Goal: Task Accomplishment & Management: Manage account settings

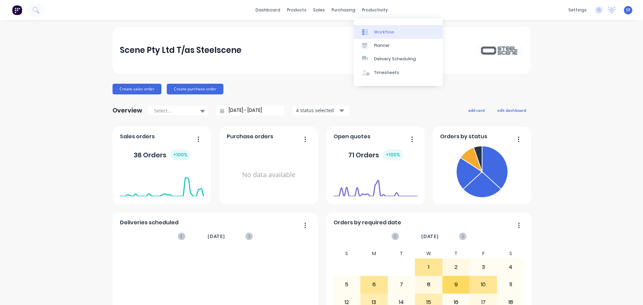
click at [385, 36] on link "Workflow" at bounding box center [398, 31] width 89 height 13
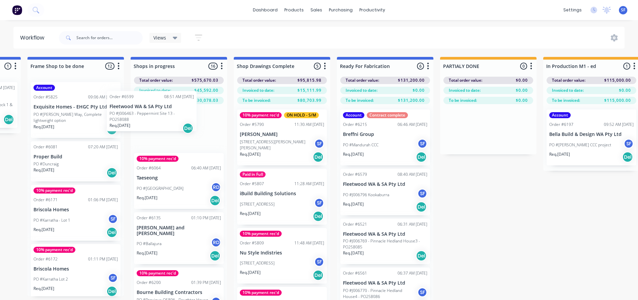
scroll to position [0, 603]
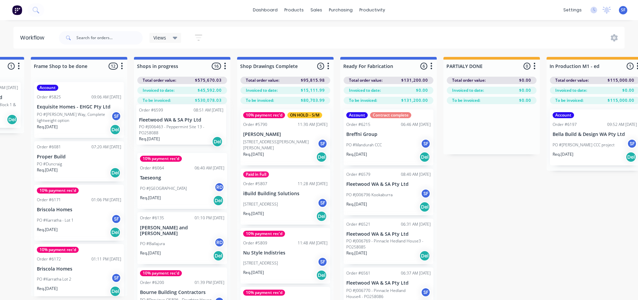
drag, startPoint x: 30, startPoint y: 183, endPoint x: 151, endPoint y: 125, distance: 134.0
click at [151, 125] on div "Submitted 4 Status colour #273444 hex #273444 Save Cancel Summaries Total order…" at bounding box center [242, 190] width 1700 height 267
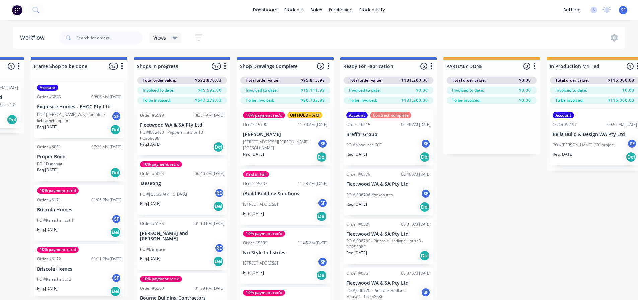
click at [170, 131] on p "PO #J006463 - Peppermint Site 13 - PO258088" at bounding box center [182, 135] width 84 height 12
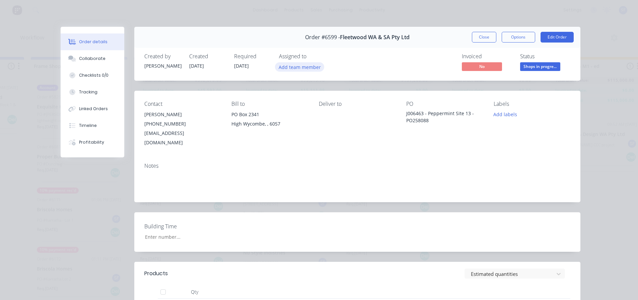
click at [310, 69] on button "Add team member" at bounding box center [299, 66] width 49 height 9
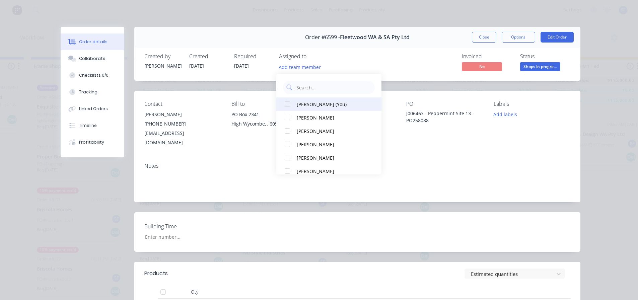
click at [331, 107] on div "[PERSON_NAME] (You)" at bounding box center [332, 104] width 71 height 7
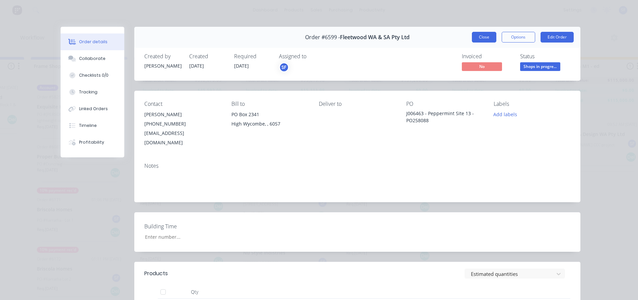
click at [484, 37] on button "Close" at bounding box center [484, 37] width 24 height 11
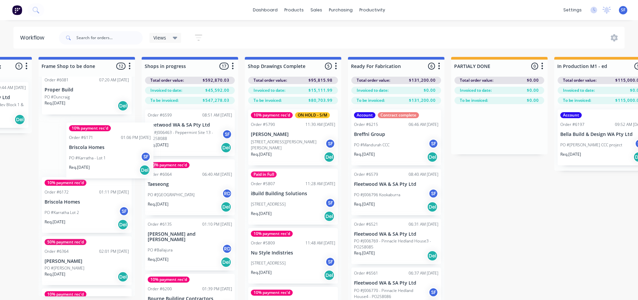
scroll to position [0, 593]
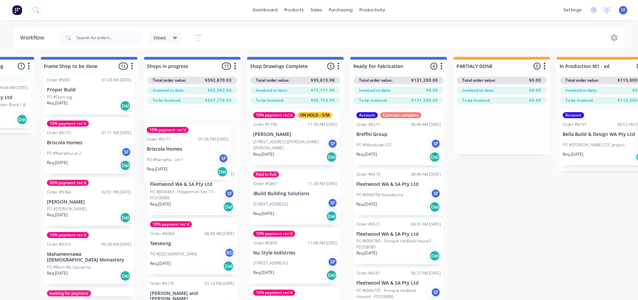
drag, startPoint x: 69, startPoint y: 153, endPoint x: 181, endPoint y: 159, distance: 112.1
click at [181, 159] on div "Submitted 3 Status colour #273444 hex #273444 Save Cancel Summaries Total order…" at bounding box center [252, 190] width 1700 height 267
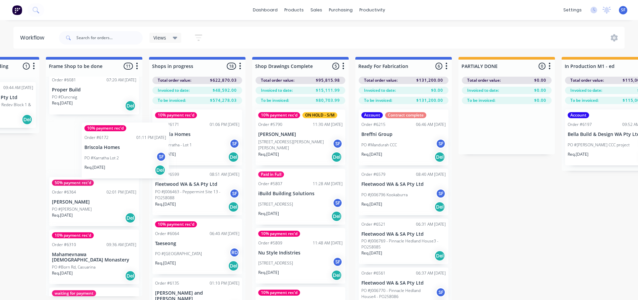
scroll to position [0, 583]
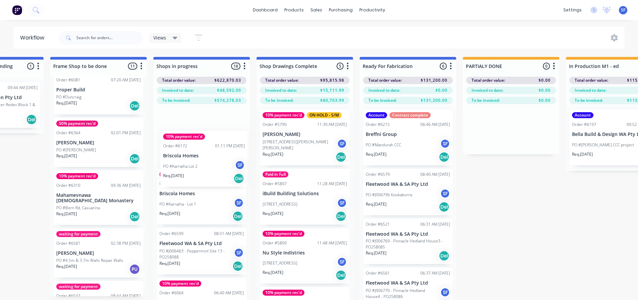
drag, startPoint x: 75, startPoint y: 145, endPoint x: 193, endPoint y: 159, distance: 119.0
click at [193, 159] on div "Submitted 3 Status colour #273444 hex #273444 Save Cancel Summaries Total order…" at bounding box center [262, 190] width 1700 height 267
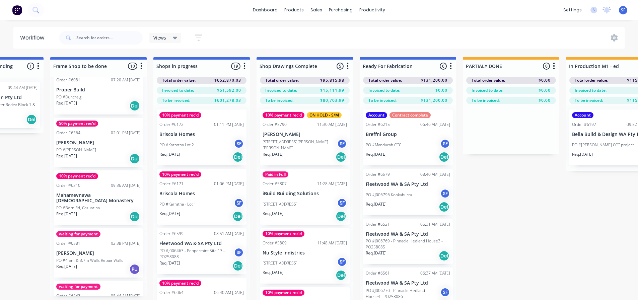
click at [213, 199] on div "PO #Karratha - Lot 1 SF" at bounding box center [201, 204] width 84 height 13
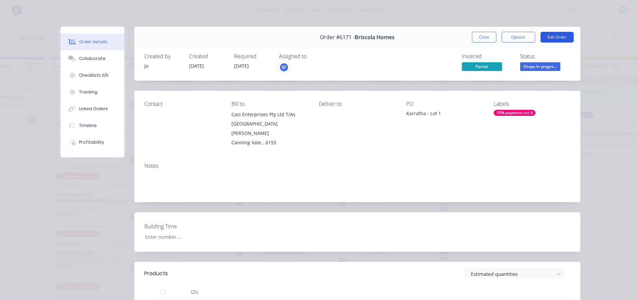
click at [551, 38] on button "Edit Order" at bounding box center [557, 37] width 33 height 11
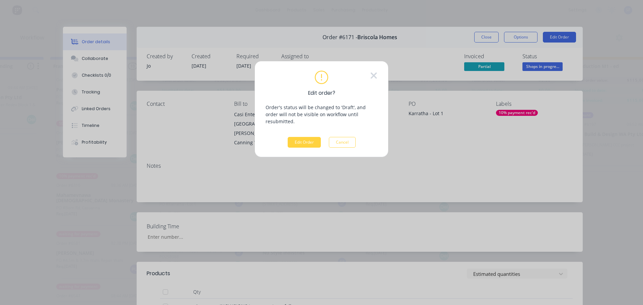
click at [301, 141] on div "Edit order? Order's status will be changed to 'Draft', and order will not be vi…" at bounding box center [322, 109] width 134 height 96
click at [305, 137] on button "Edit Order" at bounding box center [304, 142] width 33 height 11
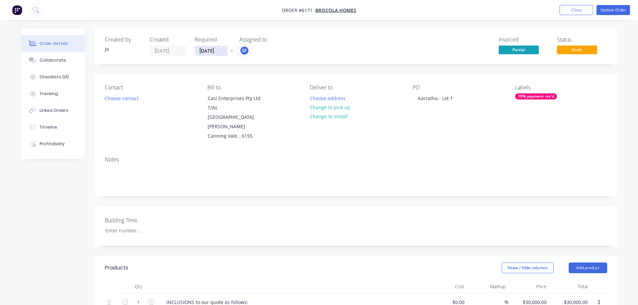
click at [217, 53] on input "[DATE]" at bounding box center [211, 51] width 33 height 10
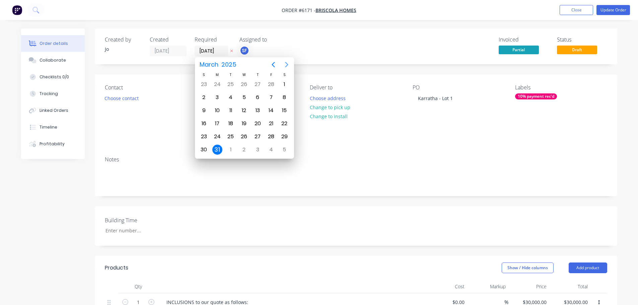
click at [287, 65] on icon "Next page" at bounding box center [286, 64] width 3 height 5
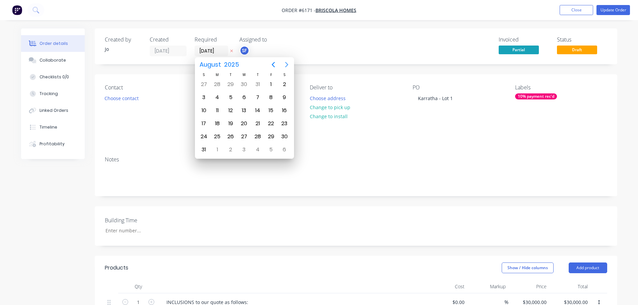
click at [287, 65] on icon "Next page" at bounding box center [286, 64] width 3 height 5
click at [218, 98] on div "3" at bounding box center [217, 97] width 10 height 10
type input "[DATE]"
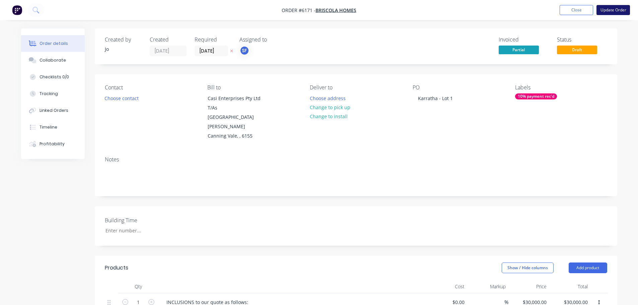
click at [605, 9] on button "Update Order" at bounding box center [614, 10] width 34 height 10
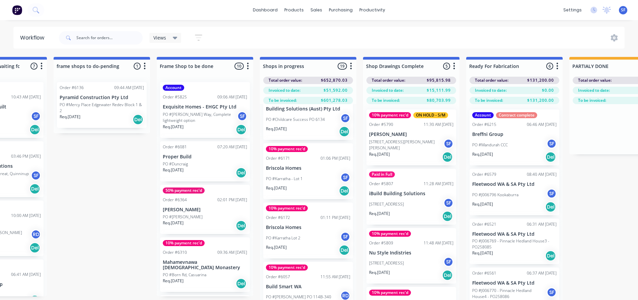
scroll to position [195, 0]
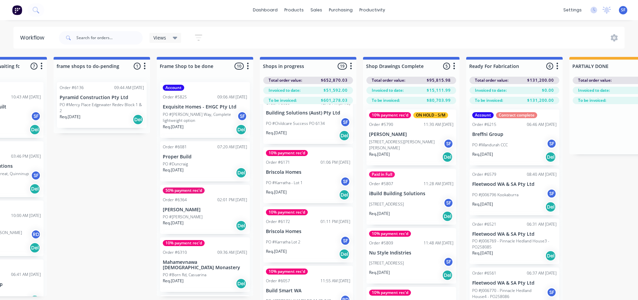
click at [316, 229] on div "10% payment rec'd Order #6172 01:11 PM [DATE] Briscola Homes PO #Karratha Lot 2…" at bounding box center [308, 235] width 90 height 56
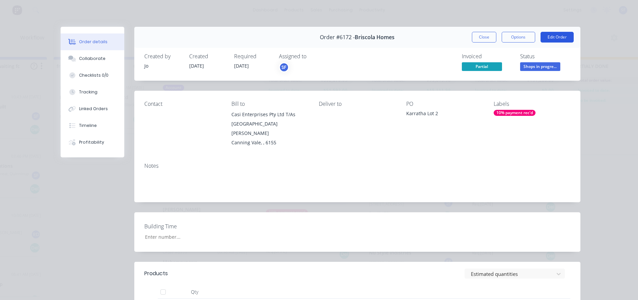
click at [553, 36] on button "Edit Order" at bounding box center [557, 37] width 33 height 11
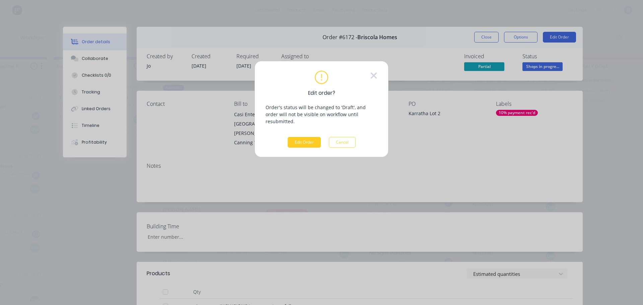
click at [301, 137] on button "Edit Order" at bounding box center [304, 142] width 33 height 11
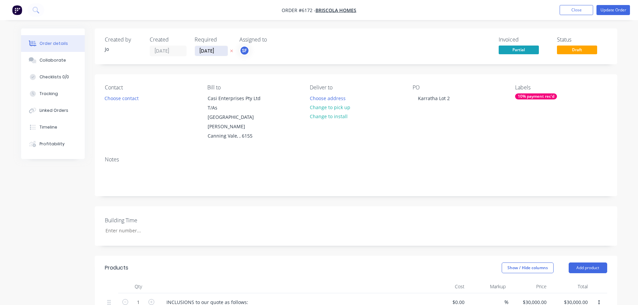
click at [218, 51] on input "[DATE]" at bounding box center [211, 51] width 33 height 10
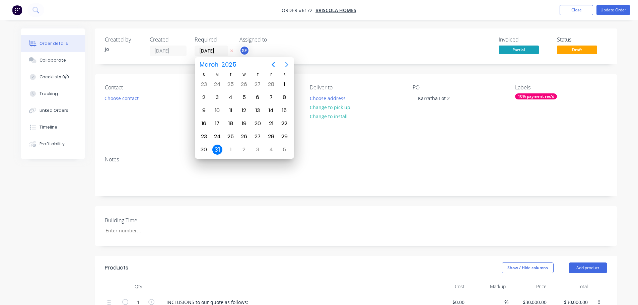
click at [284, 64] on icon "Next page" at bounding box center [287, 65] width 8 height 8
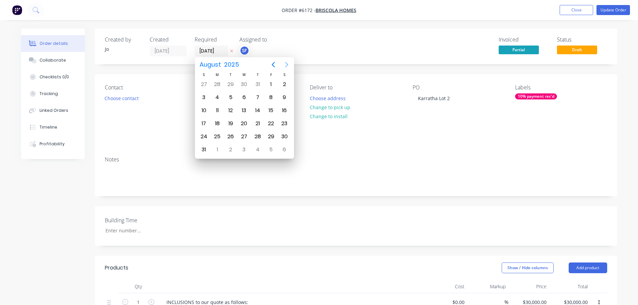
click at [284, 64] on icon "Next page" at bounding box center [287, 65] width 8 height 8
click at [216, 107] on div "10" at bounding box center [217, 111] width 10 height 10
type input "[DATE]"
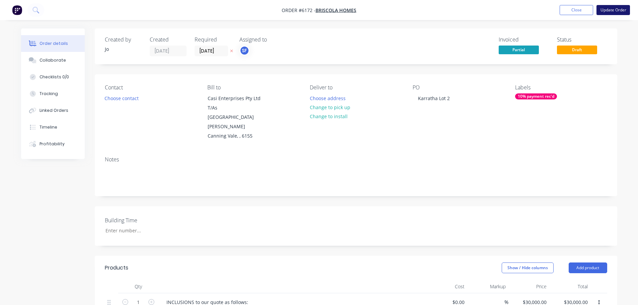
click at [605, 12] on button "Update Order" at bounding box center [614, 10] width 34 height 10
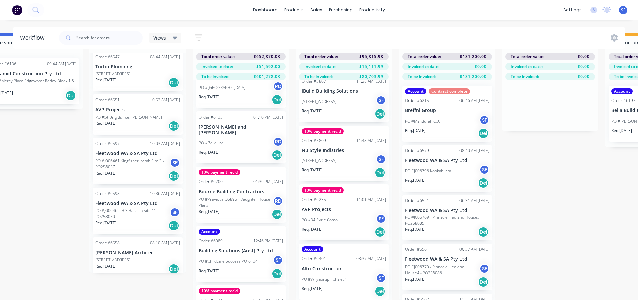
scroll to position [29, 540]
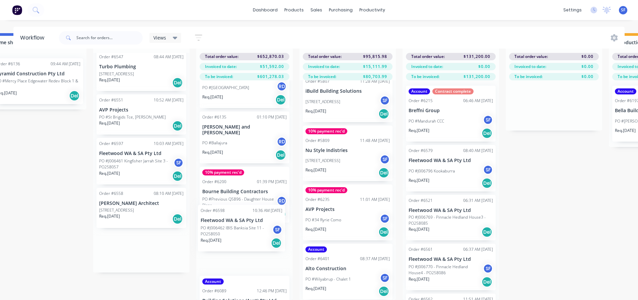
drag, startPoint x: 114, startPoint y: 200, endPoint x: 220, endPoint y: 229, distance: 109.6
click at [220, 229] on div "Submitted 3 Status colour #273444 hex #273444 Save Cancel Summaries Total order…" at bounding box center [305, 166] width 1700 height 267
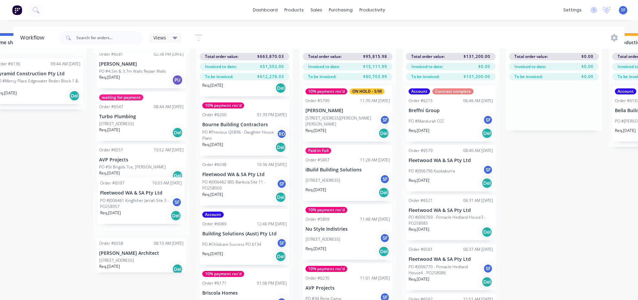
scroll to position [29, 536]
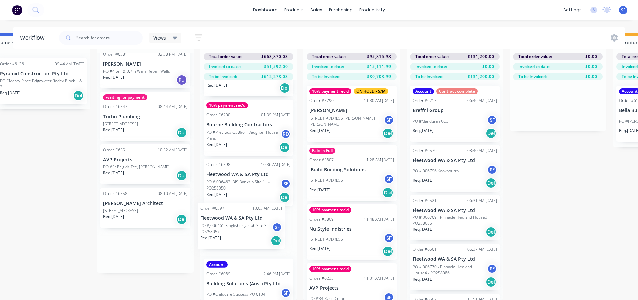
drag, startPoint x: 132, startPoint y: 203, endPoint x: 235, endPoint y: 230, distance: 106.3
click at [235, 230] on div "Submitted 3 Status colour #273444 hex #273444 Save Cancel Summaries Total order…" at bounding box center [309, 166] width 1700 height 267
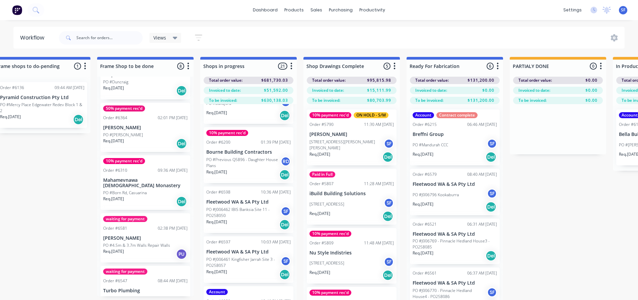
scroll to position [101, 0]
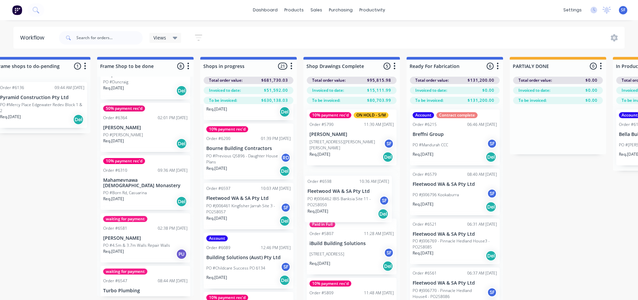
drag, startPoint x: 224, startPoint y: 202, endPoint x: 327, endPoint y: 201, distance: 103.5
click at [327, 201] on div "Submitted 3 Status colour #273444 hex #273444 Save Cancel Summaries Total order…" at bounding box center [309, 190] width 1700 height 267
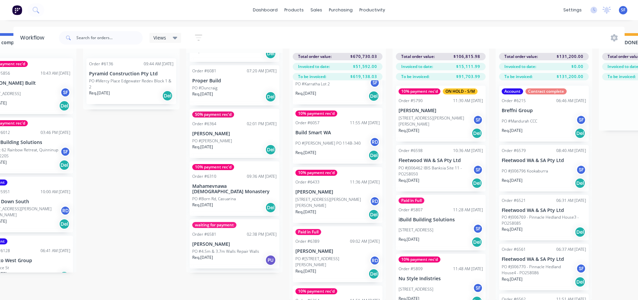
scroll to position [67, 0]
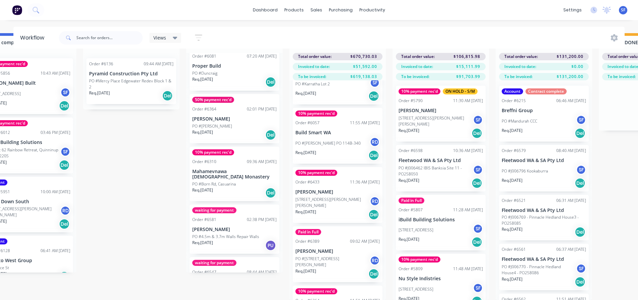
click at [261, 181] on div "PO #Born Rd, Casuarina" at bounding box center [234, 184] width 84 height 6
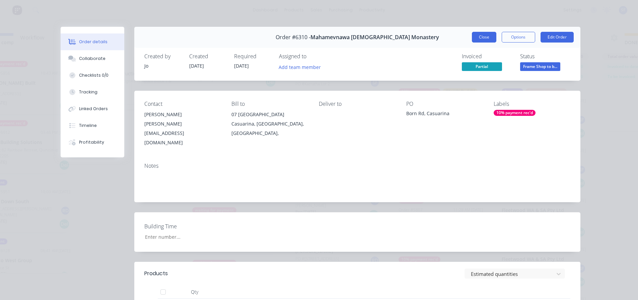
click at [482, 33] on button "Close" at bounding box center [484, 37] width 24 height 11
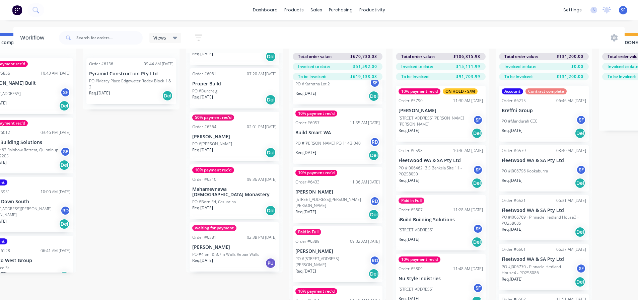
scroll to position [15, 0]
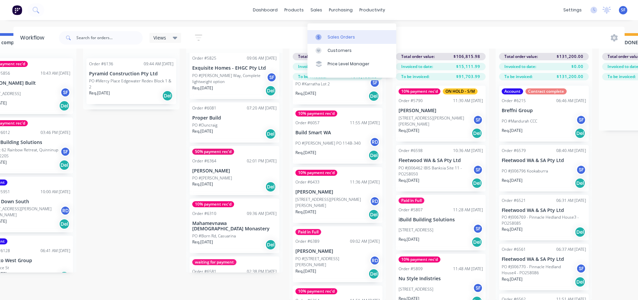
click at [336, 34] on div "Sales Orders" at bounding box center [341, 37] width 27 height 6
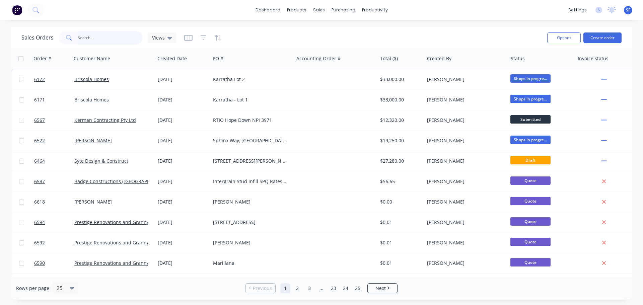
click at [89, 36] on input "text" at bounding box center [110, 37] width 65 height 13
type input "[PERSON_NAME]"
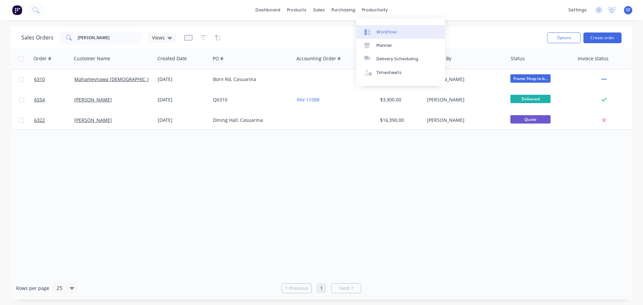
click at [383, 30] on div "Workflow" at bounding box center [387, 32] width 20 height 6
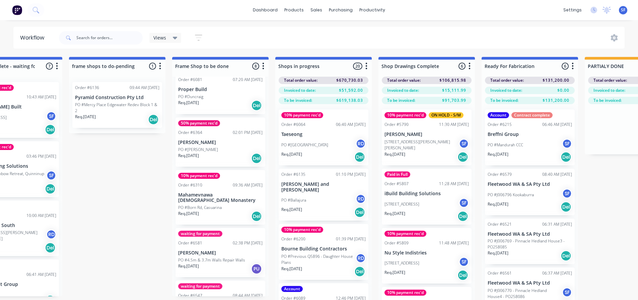
scroll to position [67, 0]
click at [221, 211] on div "Req. [DATE] Del" at bounding box center [220, 216] width 84 height 11
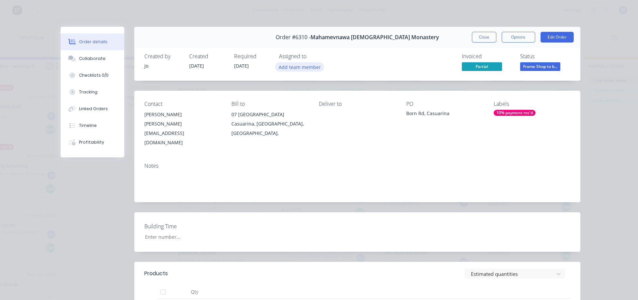
click at [298, 68] on button "Add team member" at bounding box center [299, 66] width 49 height 9
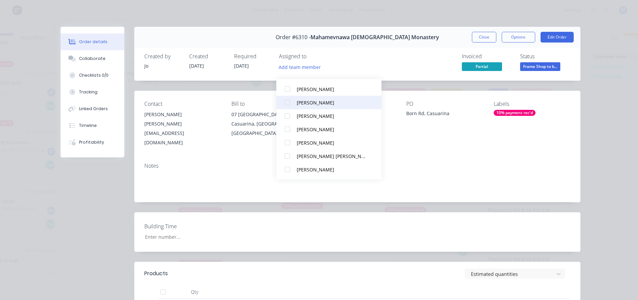
scroll to position [29, 461]
click at [292, 100] on div at bounding box center [287, 102] width 13 height 13
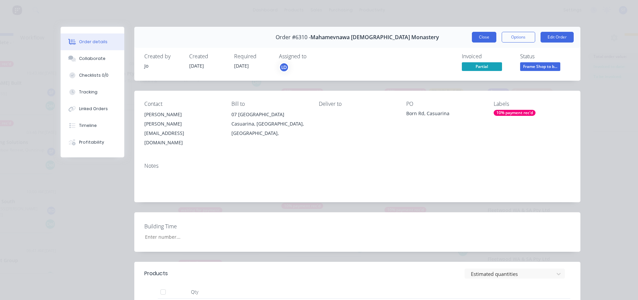
click at [492, 34] on button "Close" at bounding box center [484, 37] width 24 height 11
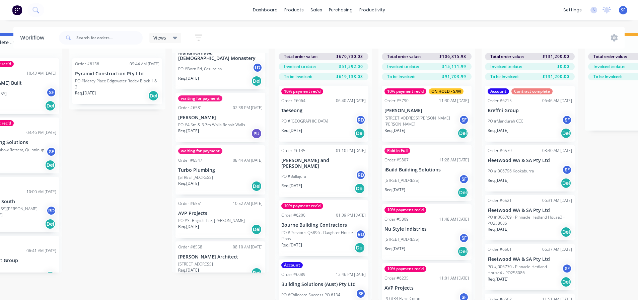
scroll to position [189, 0]
